Goal: Task Accomplishment & Management: Manage account settings

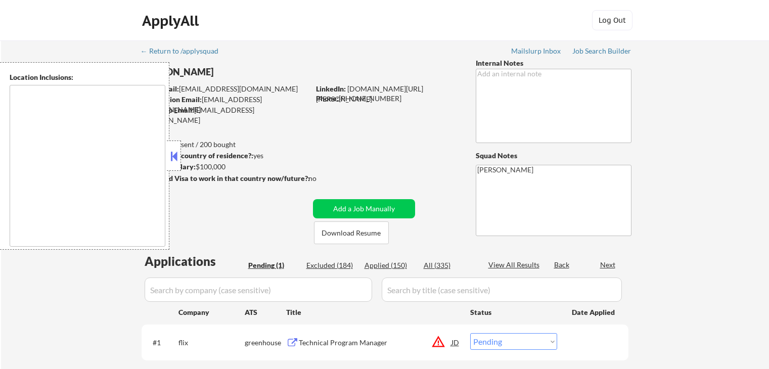
select select ""pending""
type textarea "remote"
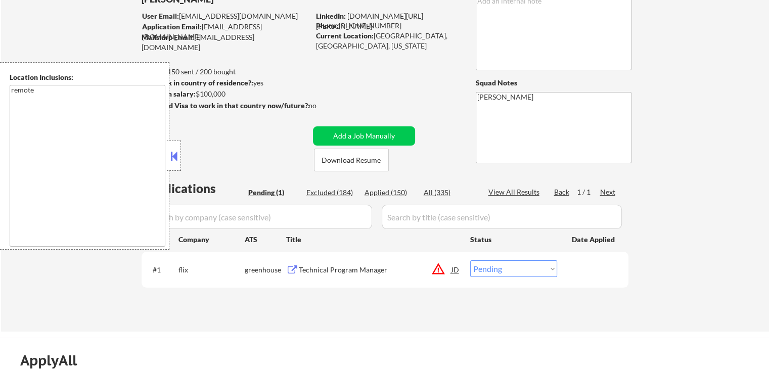
scroll to position [101, 0]
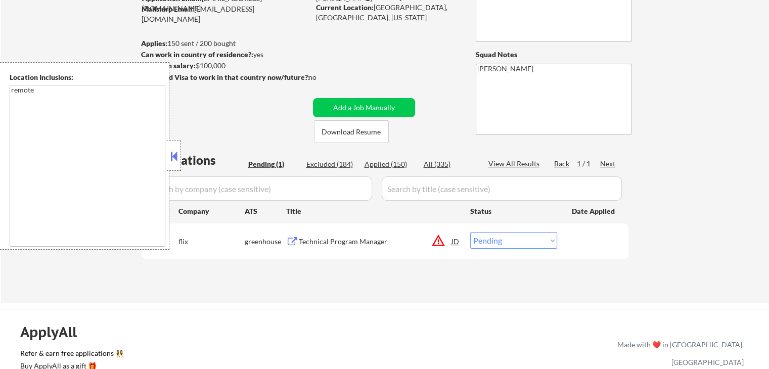
click at [176, 158] on button at bounding box center [173, 156] width 11 height 15
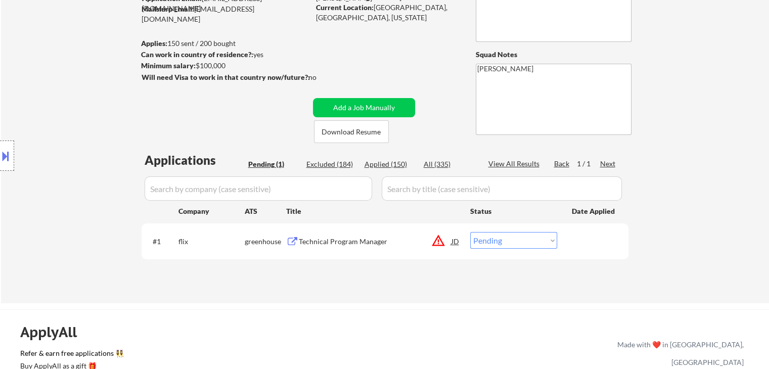
click at [435, 241] on button "warning_amber" at bounding box center [438, 241] width 14 height 14
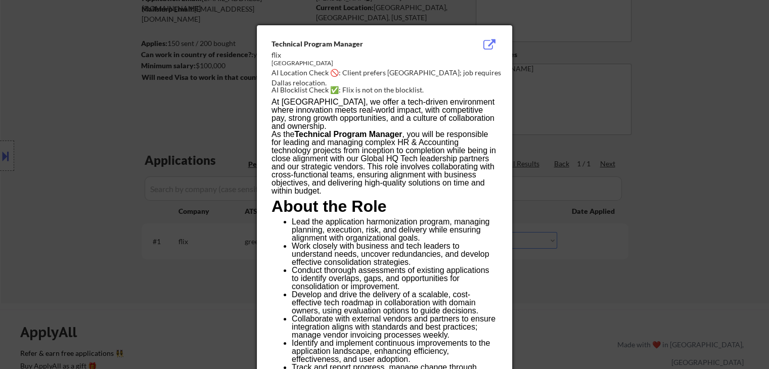
scroll to position [424, 0]
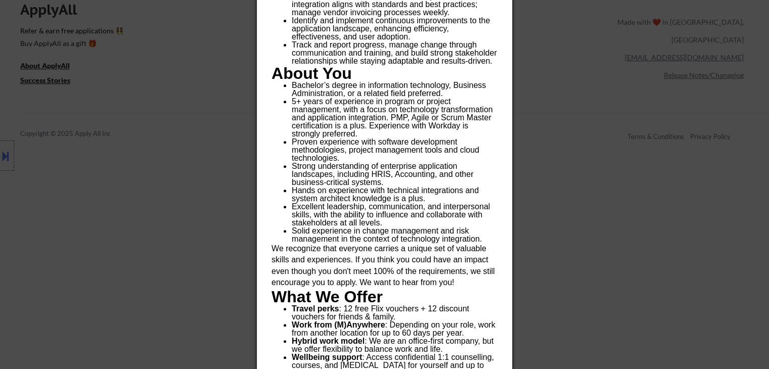
click at [607, 141] on div at bounding box center [384, 184] width 769 height 369
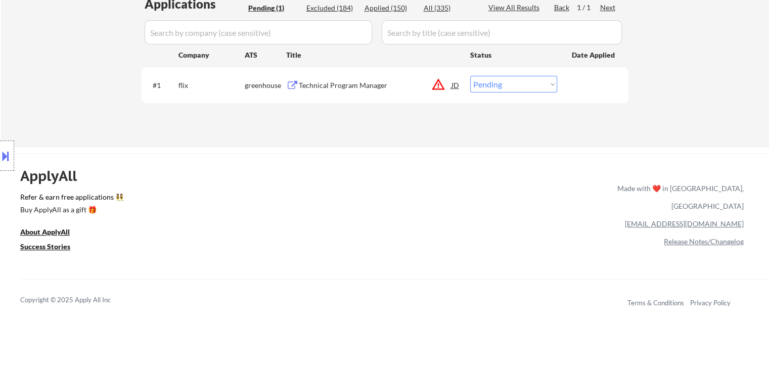
scroll to position [221, 0]
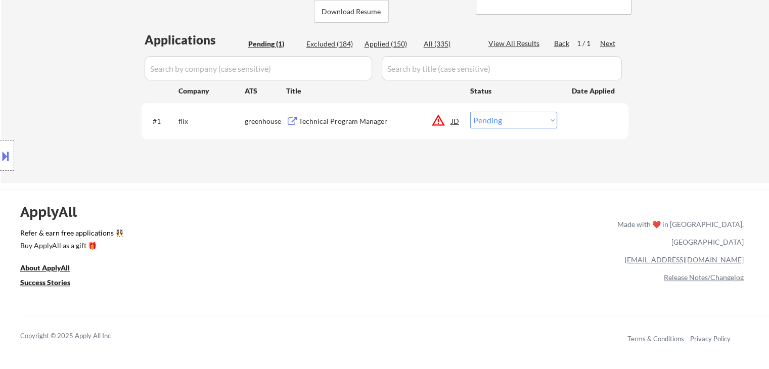
drag, startPoint x: 344, startPoint y: 118, endPoint x: 270, endPoint y: 111, distance: 74.6
click at [344, 117] on div "Technical Program Manager" at bounding box center [375, 121] width 153 height 10
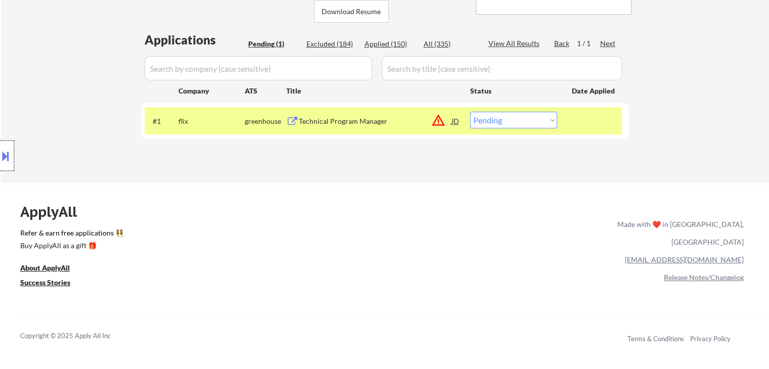
click at [3, 167] on div at bounding box center [7, 156] width 14 height 30
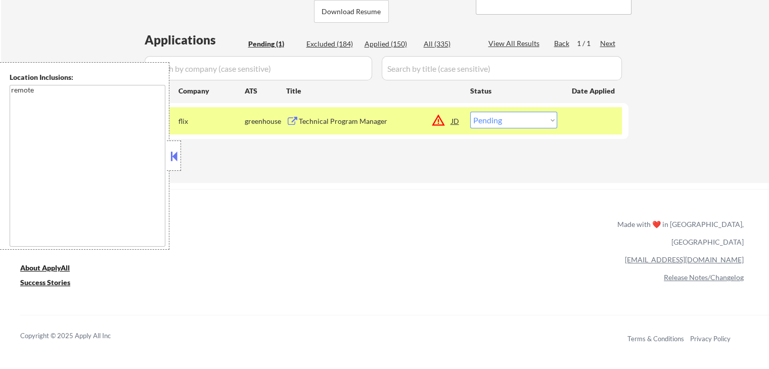
drag, startPoint x: 177, startPoint y: 160, endPoint x: 210, endPoint y: 29, distance: 135.0
click at [177, 152] on button at bounding box center [173, 156] width 11 height 15
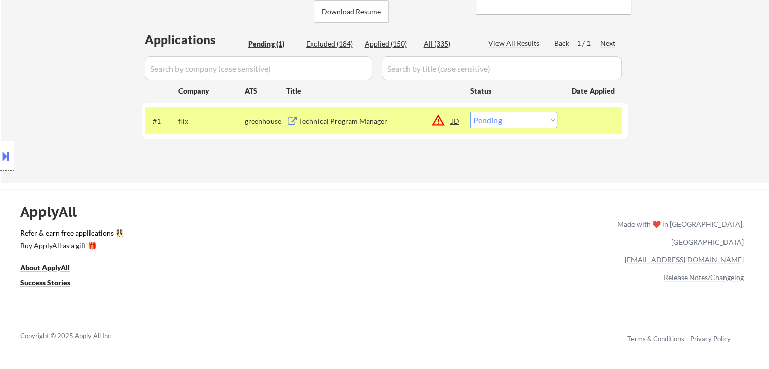
drag, startPoint x: 533, startPoint y: 116, endPoint x: 519, endPoint y: 291, distance: 175.5
click at [533, 116] on select "Choose an option... Pending Applied Excluded (Questions) Excluded (Expired) Exc…" at bounding box center [513, 120] width 87 height 17
click at [470, 112] on select "Choose an option... Pending Applied Excluded (Questions) Excluded (Expired) Exc…" at bounding box center [513, 120] width 87 height 17
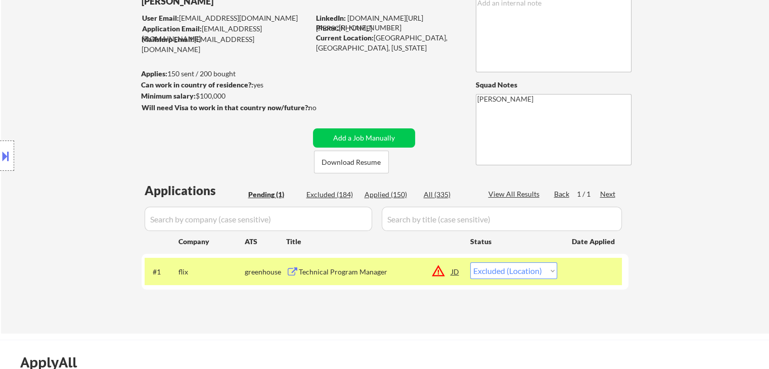
scroll to position [19, 0]
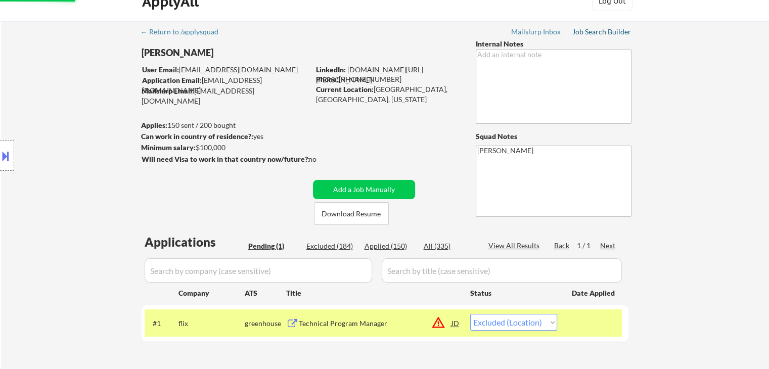
click at [598, 31] on div "Job Search Builder" at bounding box center [601, 31] width 59 height 7
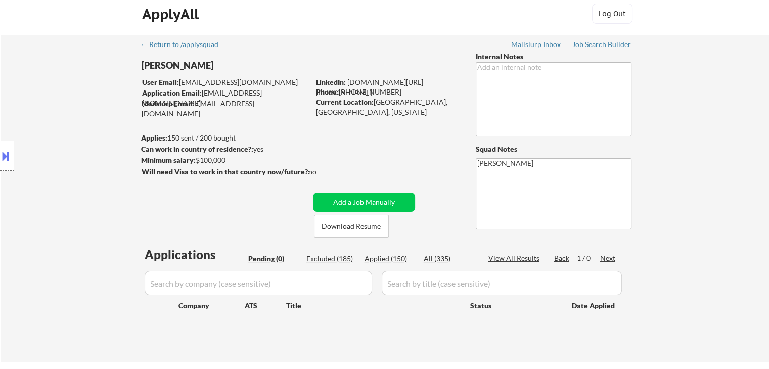
scroll to position [0, 0]
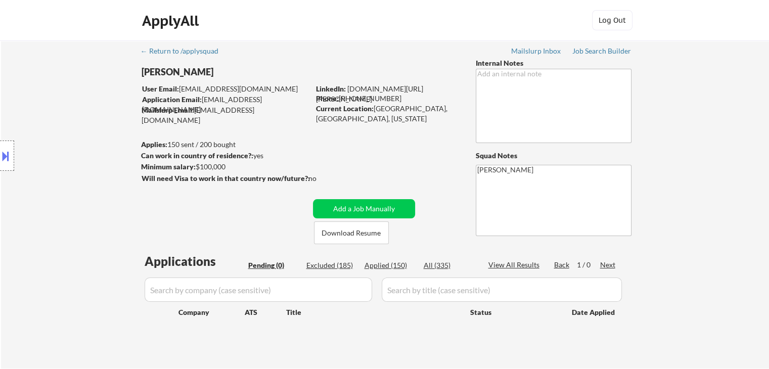
select select ""pending""
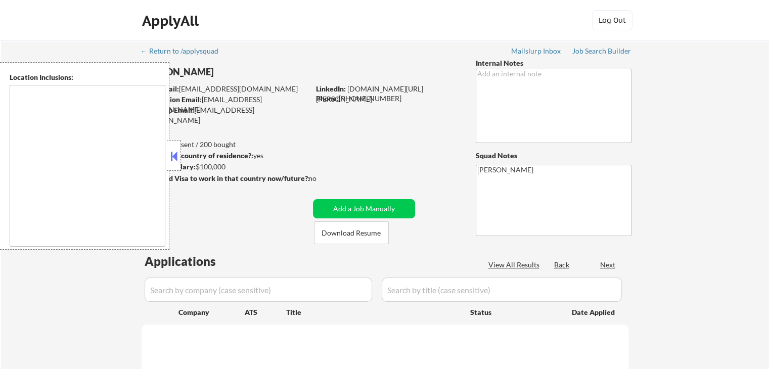
select select ""pending""
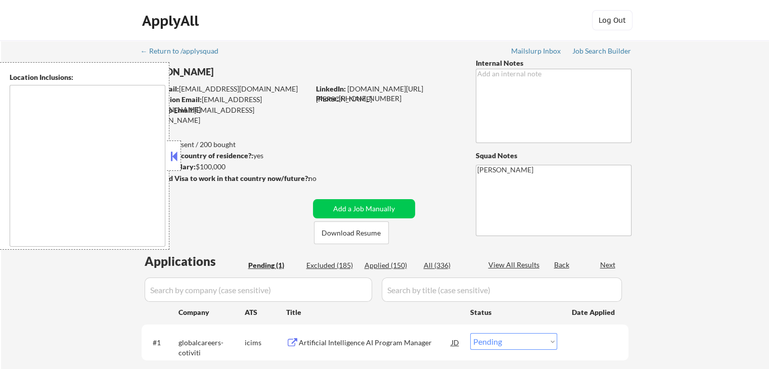
type textarea "remote"
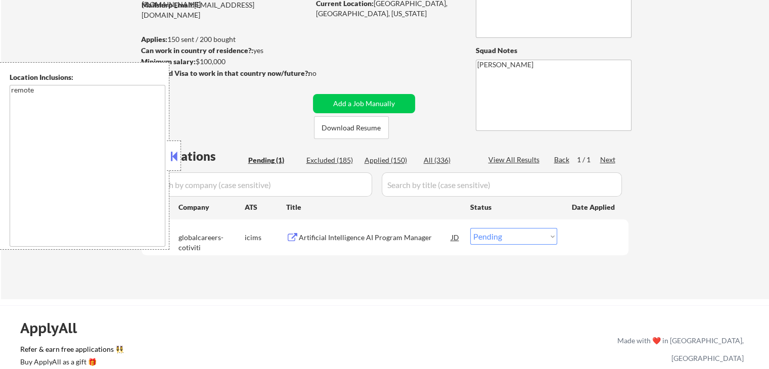
scroll to position [152, 0]
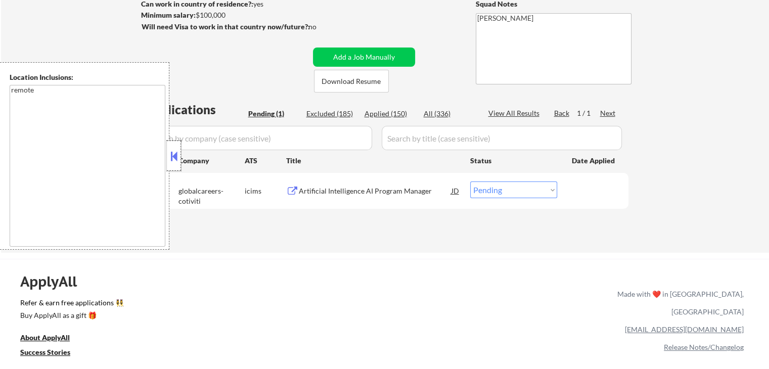
click at [176, 166] on div at bounding box center [174, 156] width 14 height 30
